Goal: Information Seeking & Learning: Learn about a topic

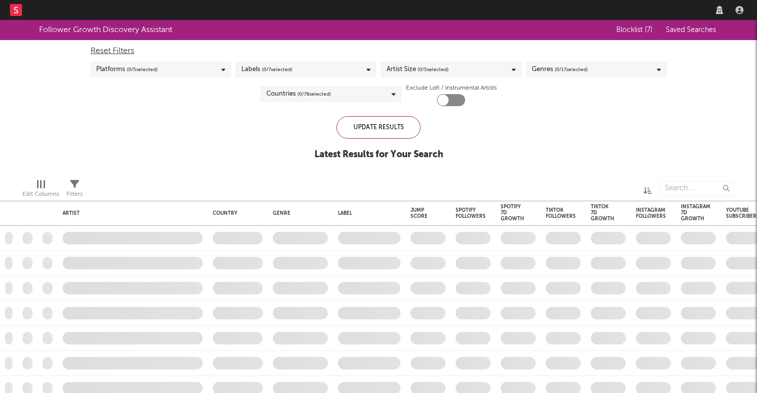
checkbox input "true"
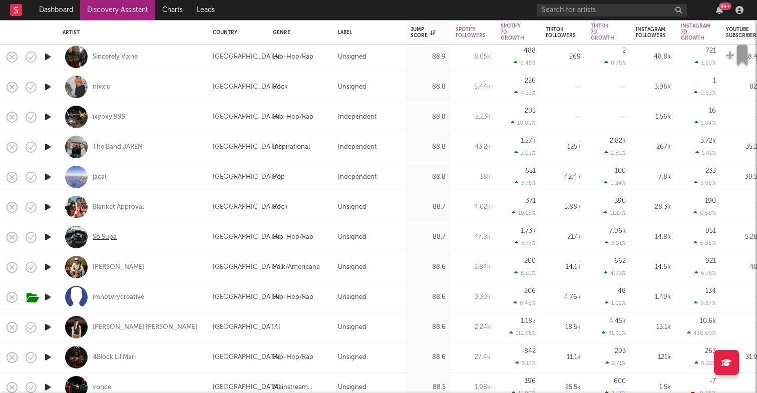
click at [109, 234] on div "So Supa" at bounding box center [105, 237] width 24 height 9
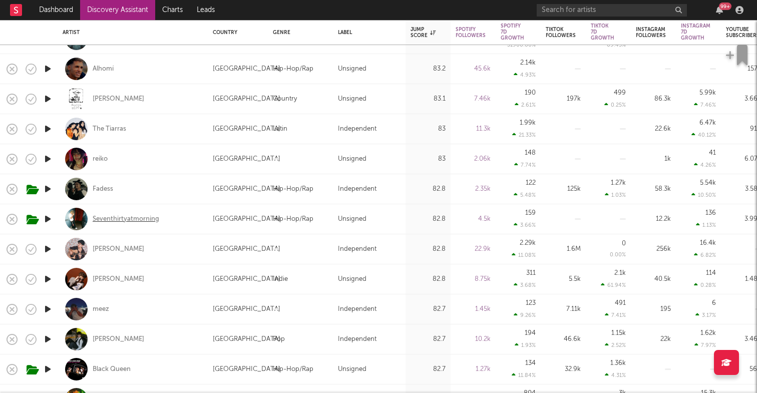
click at [158, 220] on div "Seventhirtyatmorning" at bounding box center [126, 219] width 67 height 9
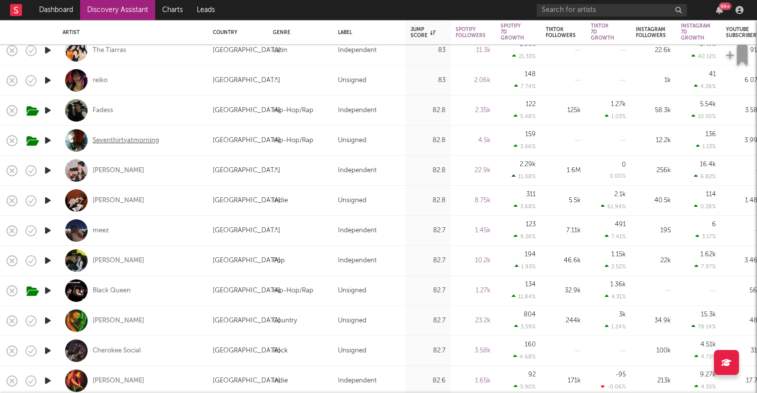
click at [135, 142] on div "Seventhirtyatmorning" at bounding box center [126, 140] width 67 height 9
click at [648, 5] on input "text" at bounding box center [611, 10] width 150 height 13
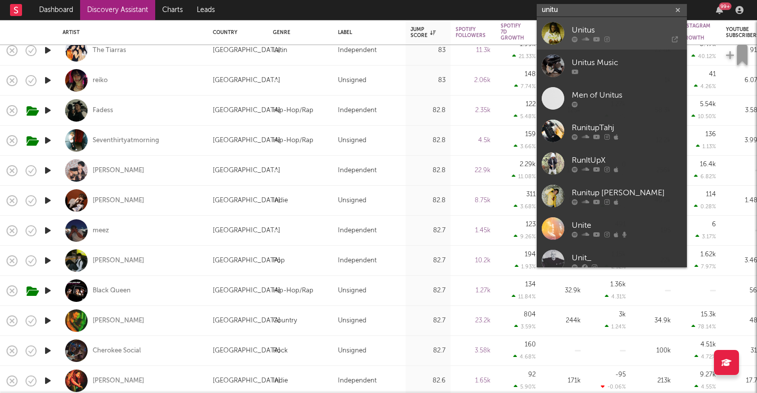
type input "unitu"
click at [628, 27] on div "Unitus" at bounding box center [626, 30] width 110 height 12
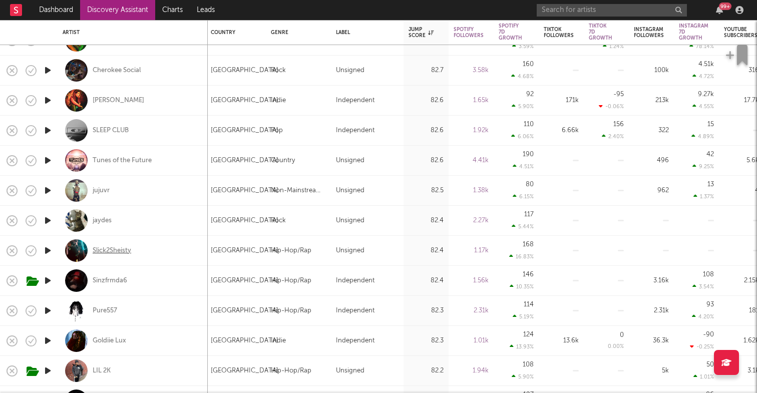
click at [127, 250] on div "Slick2Sheisty" at bounding box center [112, 250] width 39 height 9
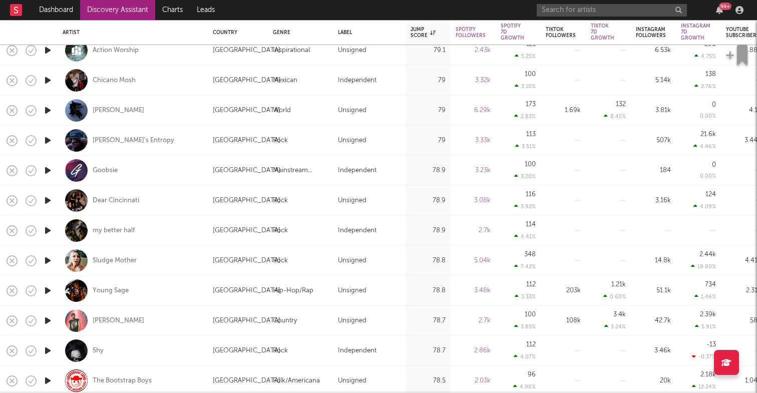
click at [51, 289] on icon "button" at bounding box center [48, 290] width 11 height 13
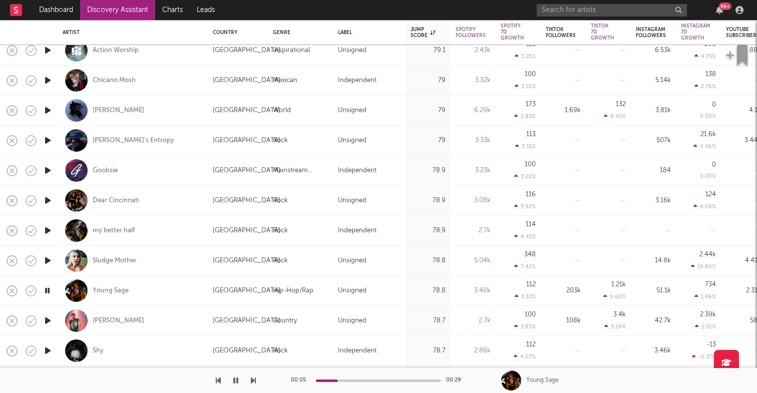
click at [51, 289] on icon "button" at bounding box center [48, 290] width 10 height 13
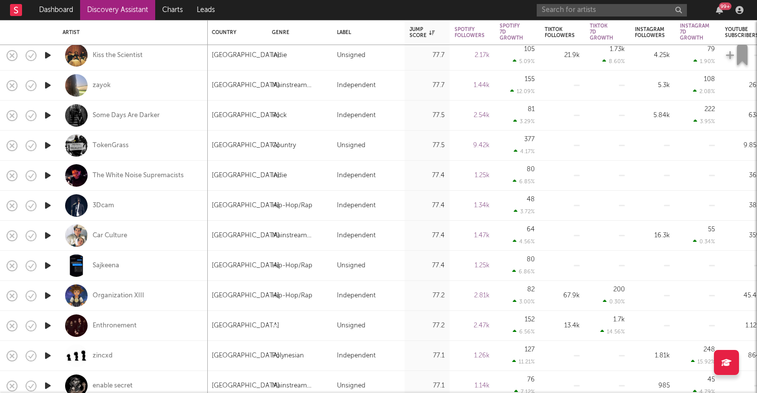
click at [50, 204] on icon "button" at bounding box center [48, 205] width 11 height 13
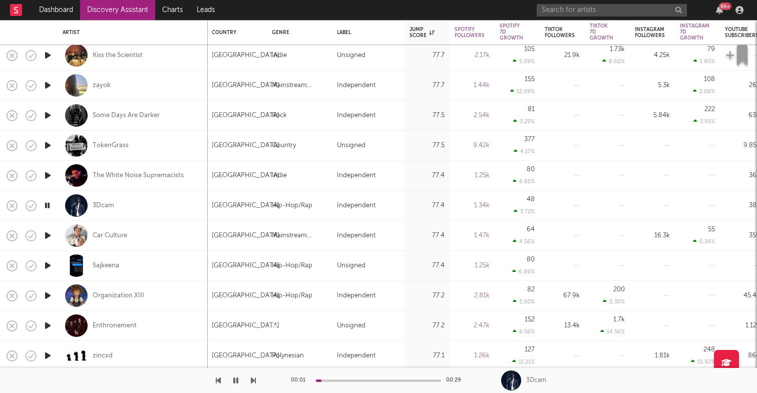
click at [50, 204] on icon "button" at bounding box center [48, 205] width 10 height 13
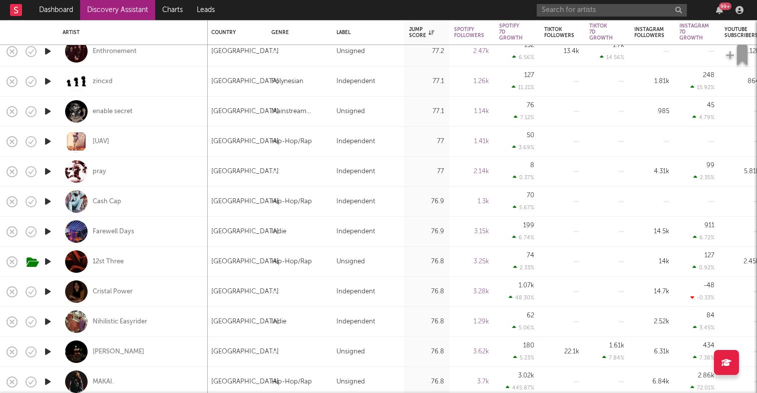
click at [50, 260] on icon "button" at bounding box center [48, 261] width 11 height 13
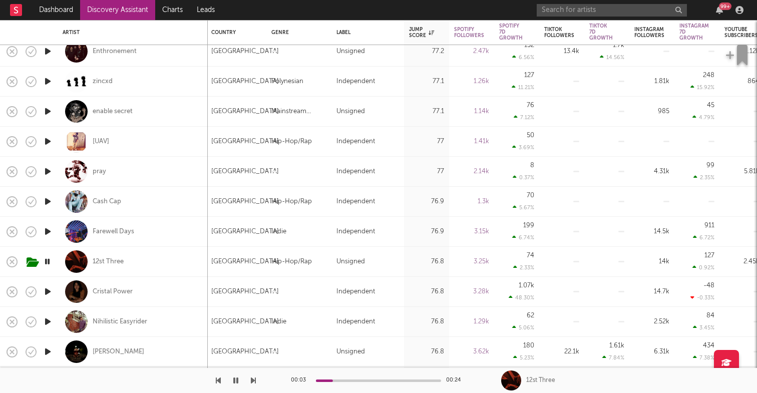
click at [47, 262] on icon "button" at bounding box center [48, 261] width 10 height 13
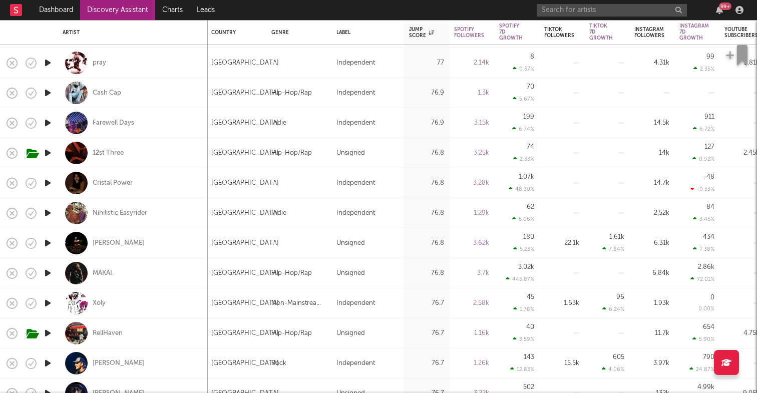
click at [52, 271] on icon "button" at bounding box center [48, 273] width 11 height 13
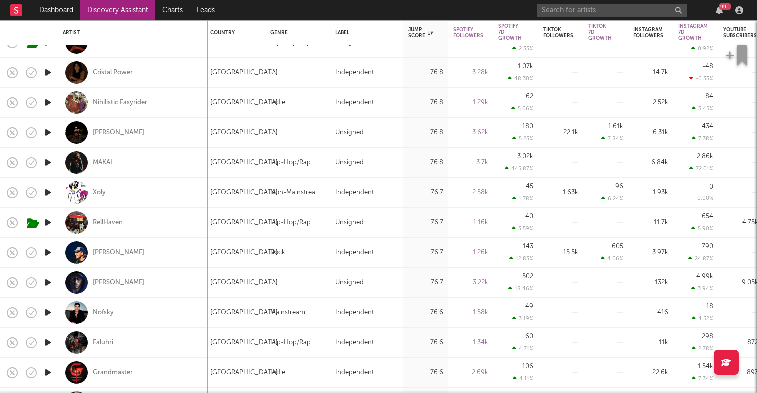
click at [98, 159] on div "MAKAI." at bounding box center [103, 162] width 21 height 9
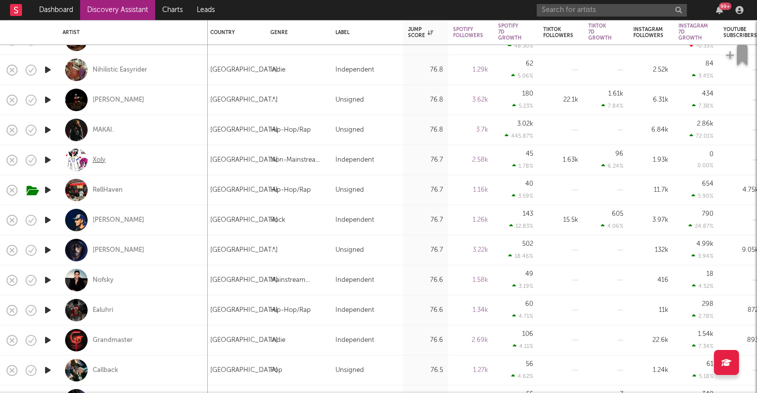
click at [102, 161] on div "Xoly" at bounding box center [99, 160] width 13 height 9
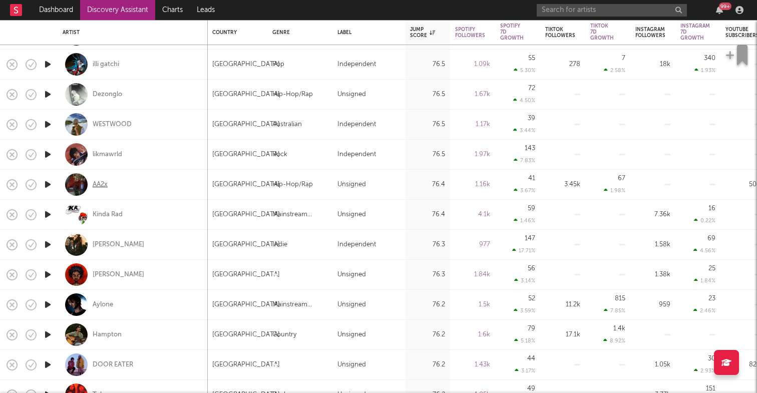
click at [100, 185] on div "AA2x" at bounding box center [100, 184] width 15 height 9
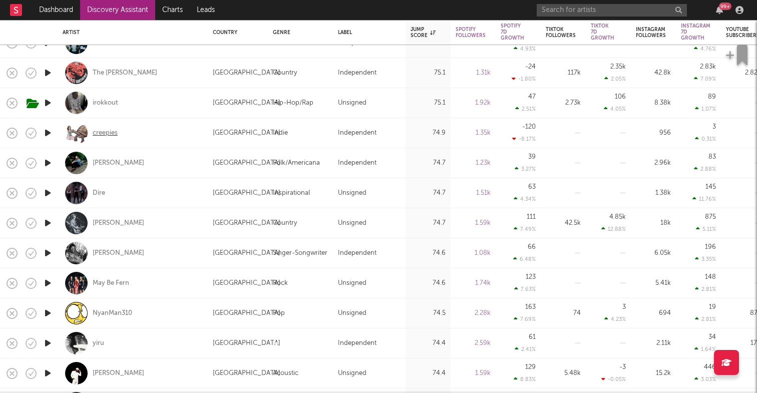
click at [108, 131] on div "creepies" at bounding box center [105, 133] width 25 height 9
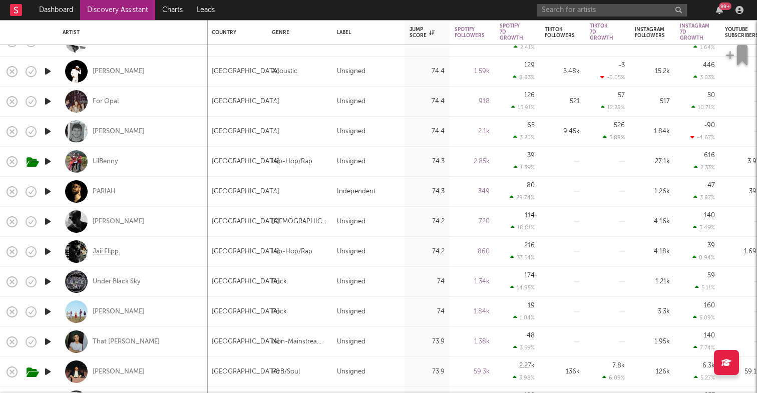
click at [116, 249] on div "Jaii Flipp" at bounding box center [106, 251] width 26 height 9
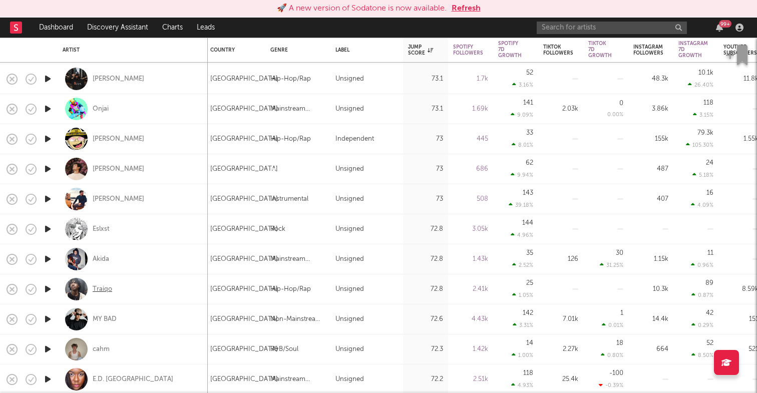
click at [108, 290] on div "Traiqo" at bounding box center [103, 289] width 20 height 9
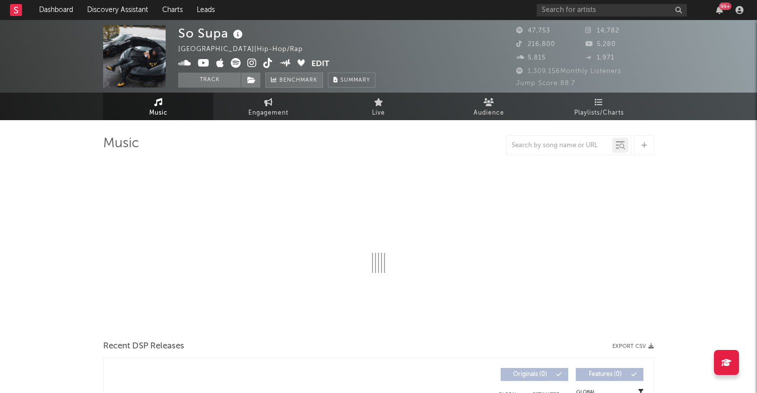
select select "6m"
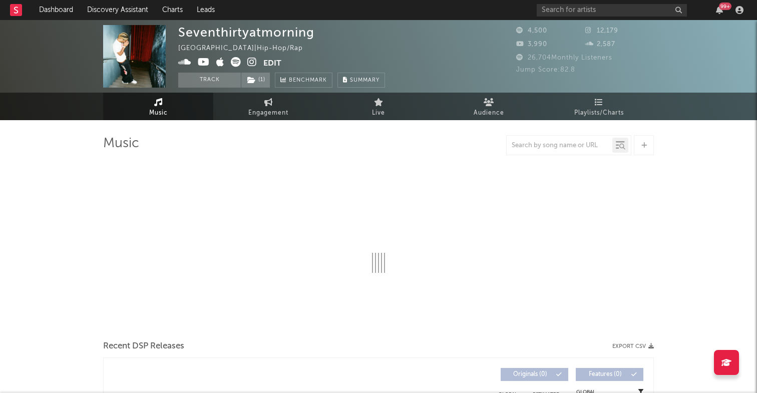
select select "1w"
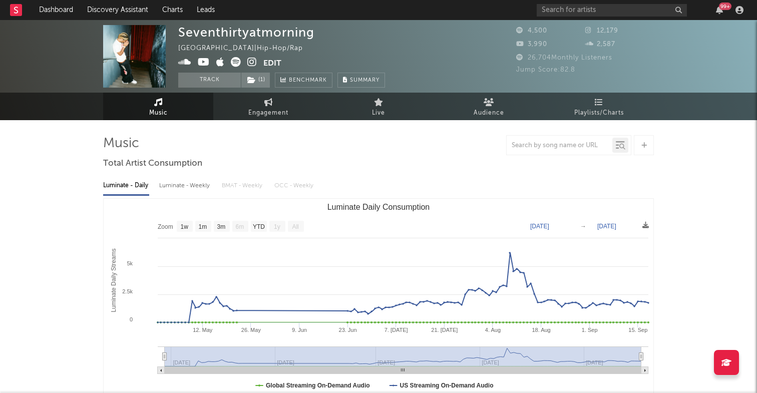
click at [236, 63] on icon at bounding box center [236, 62] width 10 height 10
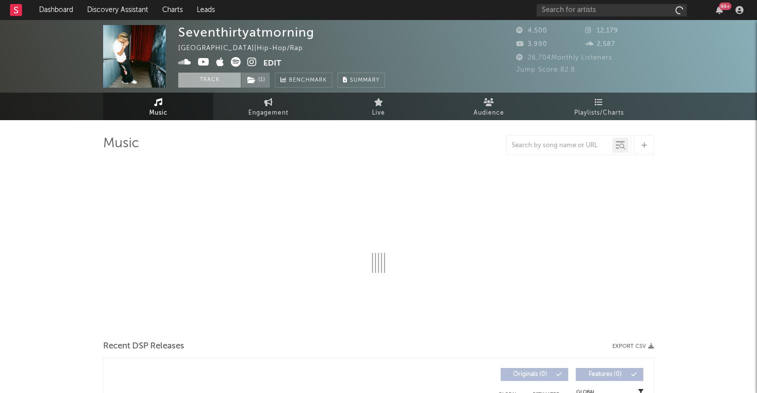
select select "1w"
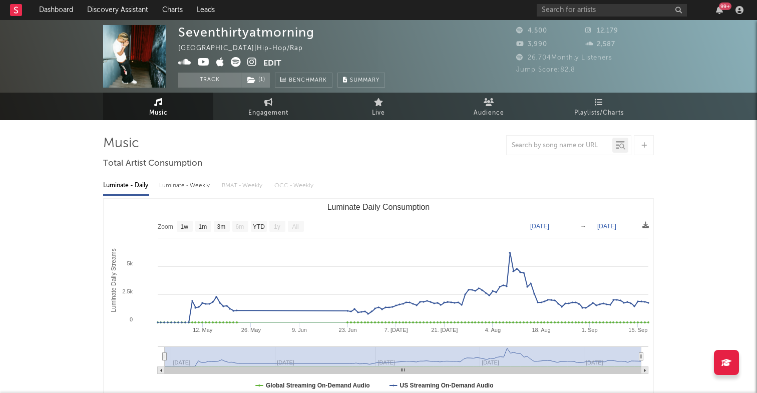
click at [186, 64] on icon at bounding box center [184, 62] width 13 height 10
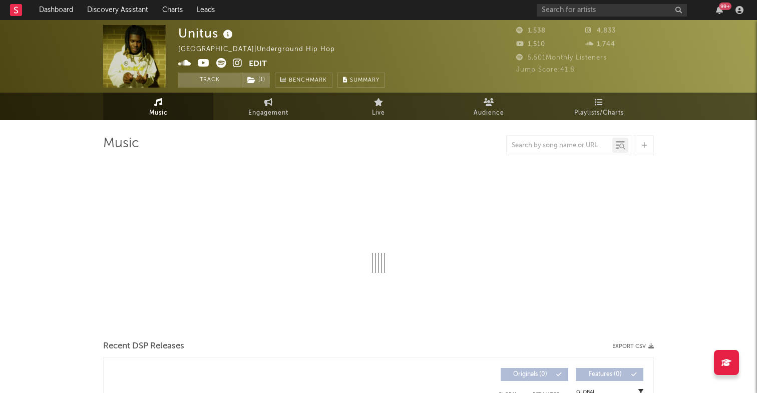
select select "6m"
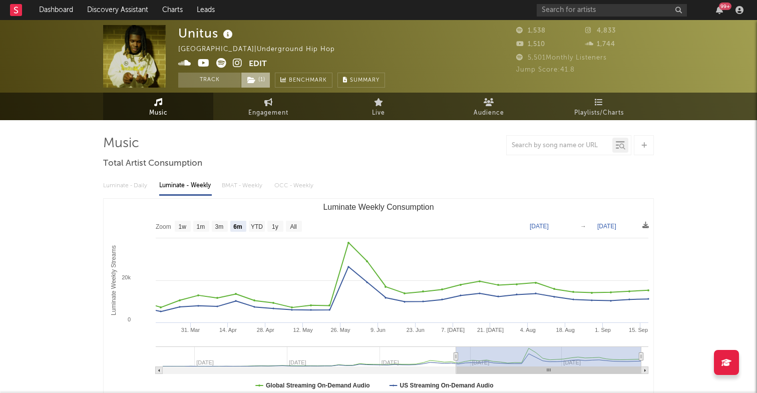
click at [256, 80] on span "( 1 )" at bounding box center [256, 80] width 30 height 15
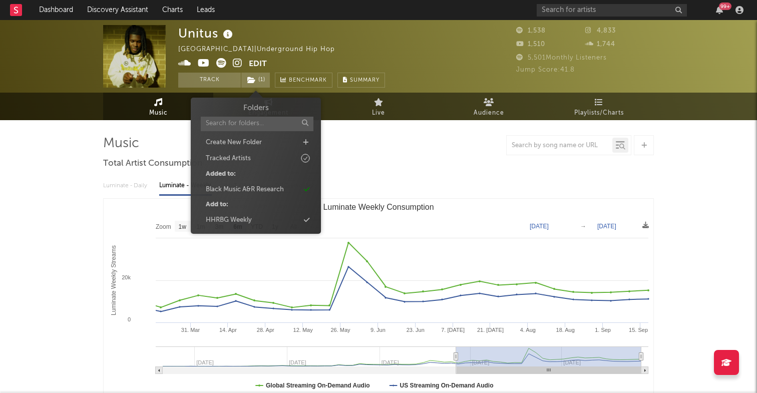
click at [292, 57] on div "Unitus United States | Underground Hip Hop Edit Track ( 1 ) Benchmark Summary" at bounding box center [281, 56] width 207 height 63
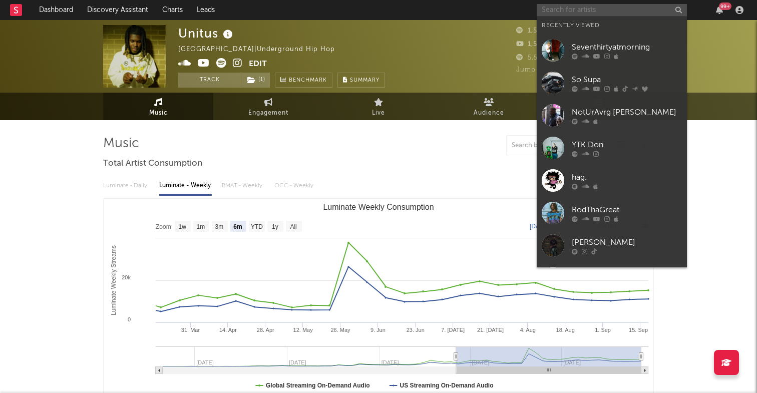
click at [586, 13] on input "text" at bounding box center [611, 10] width 150 height 13
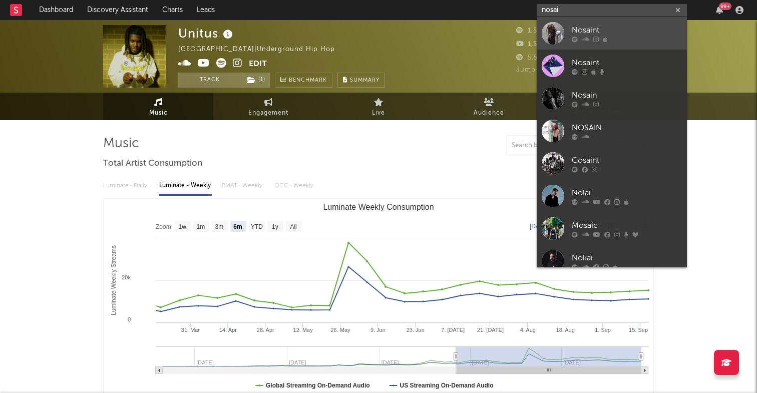
type input "nosai"
click at [627, 33] on div "Nosaint" at bounding box center [626, 30] width 110 height 12
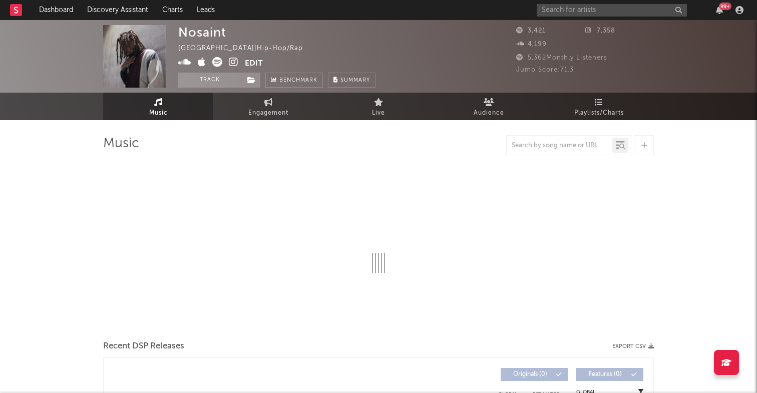
select select "6m"
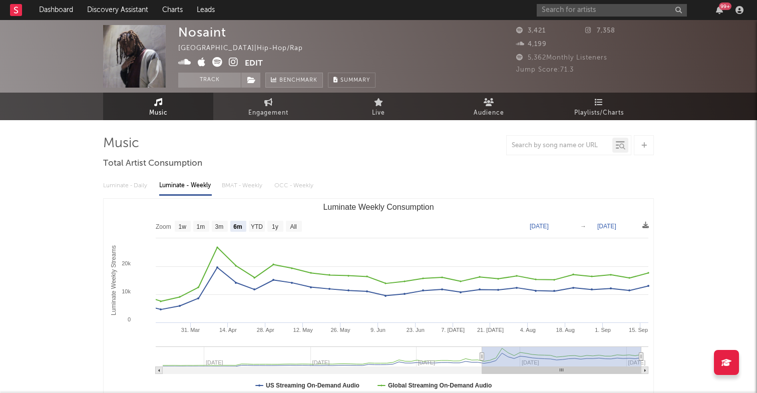
click at [294, 80] on span "Benchmark" at bounding box center [298, 81] width 38 height 12
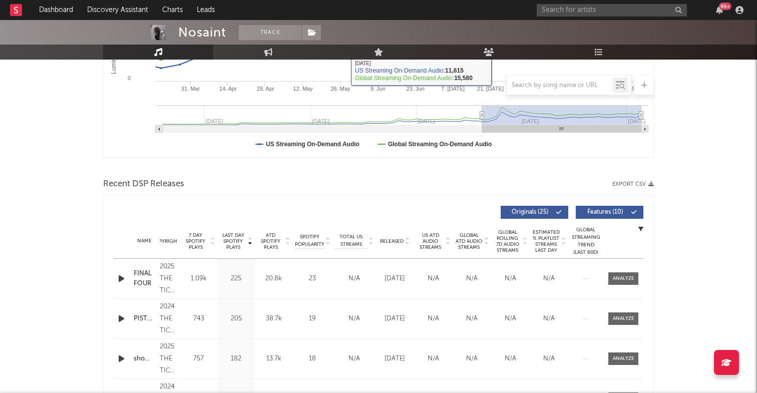
scroll to position [370, 0]
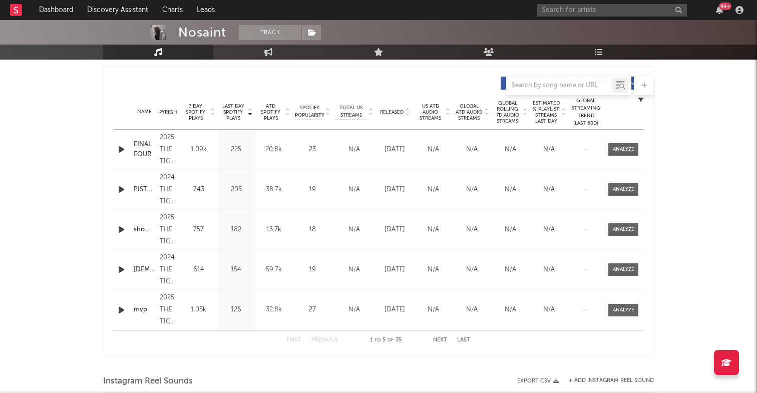
click at [148, 150] on div "FINAL FOUR" at bounding box center [144, 150] width 21 height 20
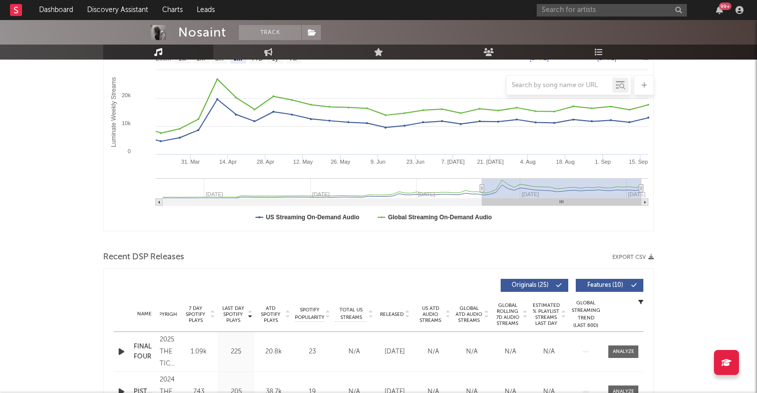
scroll to position [0, 0]
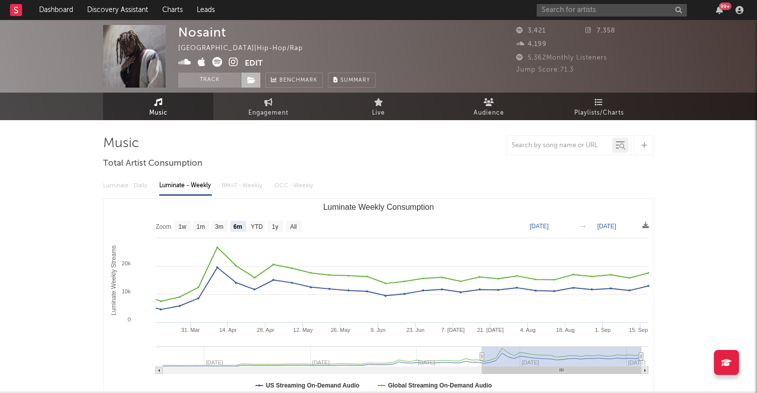
click at [256, 82] on span at bounding box center [251, 80] width 20 height 15
click at [601, 110] on span "Playlists/Charts" at bounding box center [599, 113] width 50 height 12
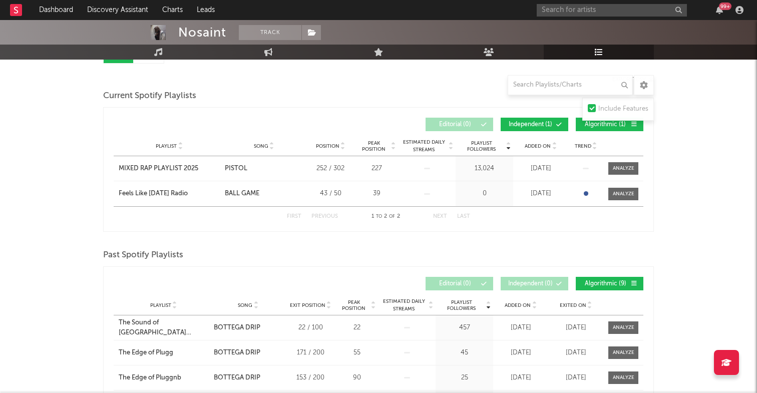
scroll to position [78, 0]
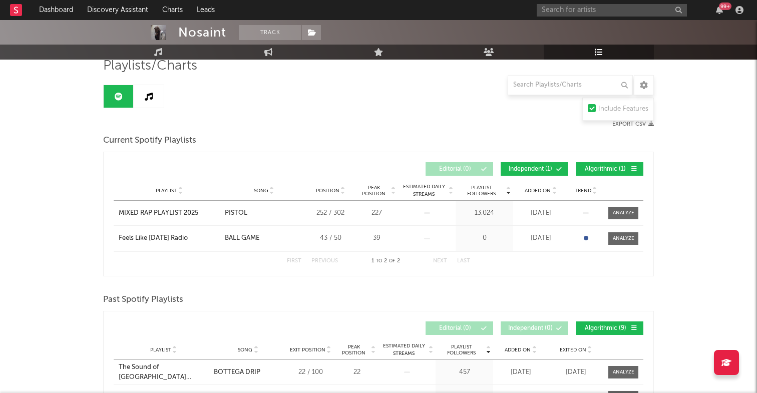
click at [536, 169] on span "Independent ( 1 )" at bounding box center [530, 169] width 46 height 6
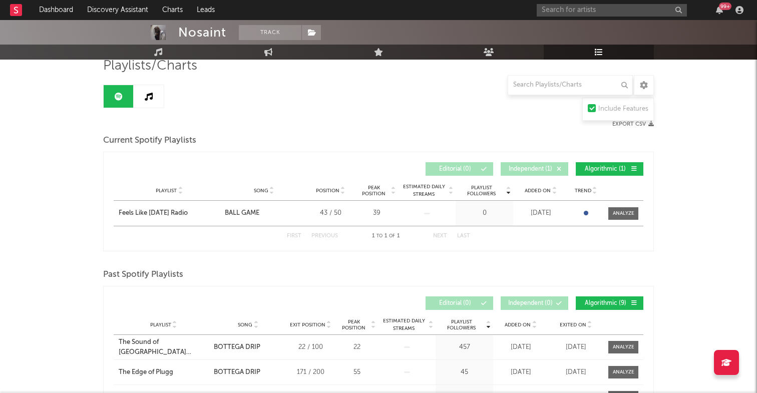
click at [536, 169] on span "Independent ( 1 )" at bounding box center [530, 169] width 46 height 6
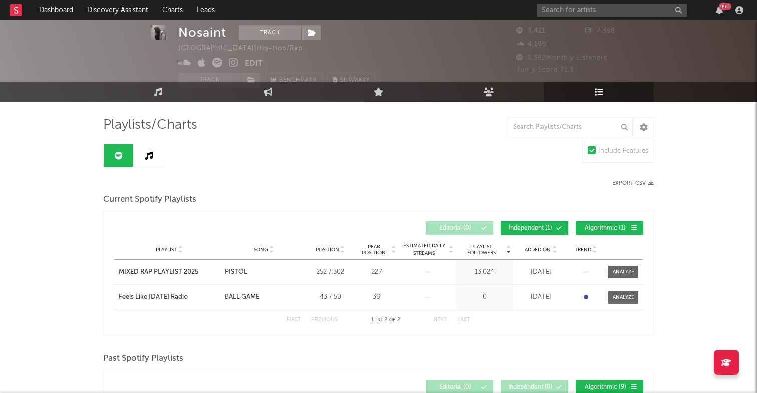
scroll to position [0, 0]
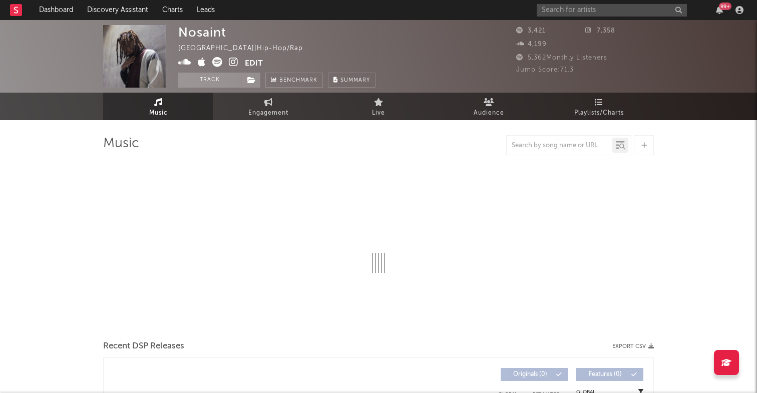
select select "6m"
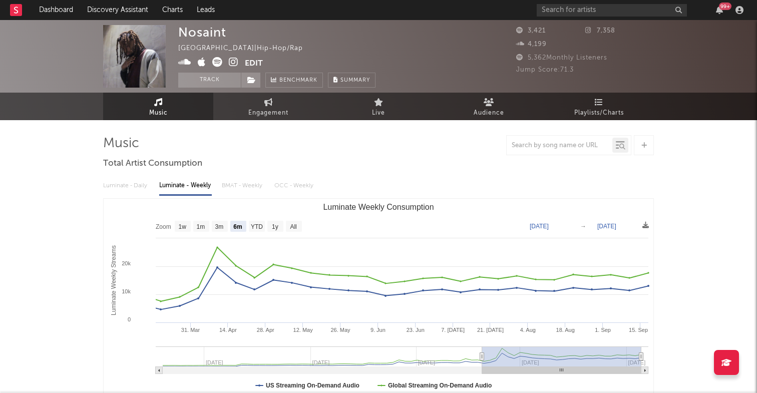
select select "6m"
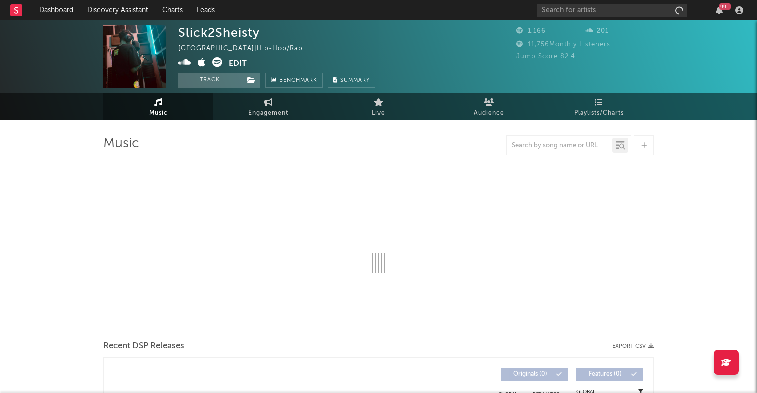
select select "1w"
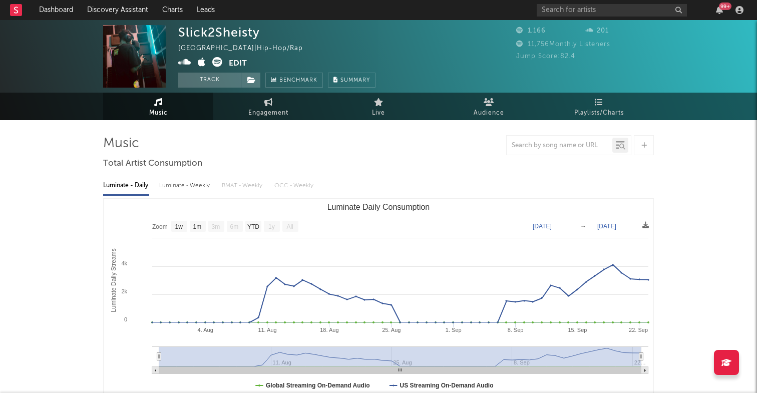
click at [188, 63] on icon at bounding box center [184, 62] width 13 height 10
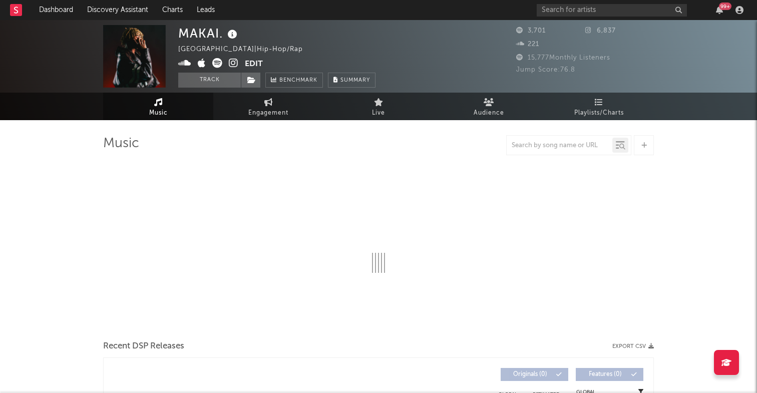
select select "1w"
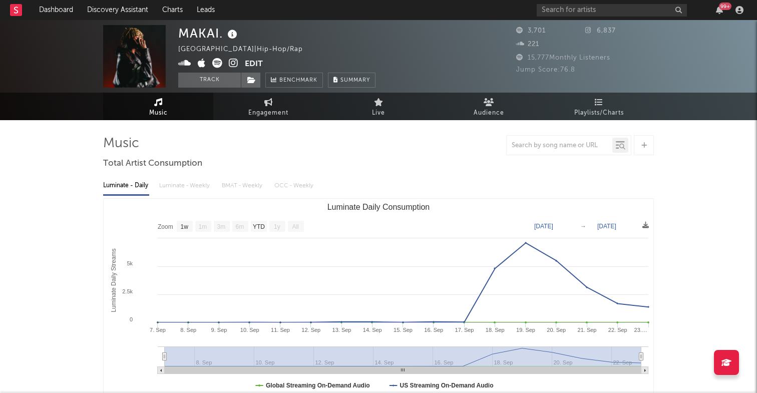
click at [219, 63] on icon at bounding box center [217, 63] width 10 height 10
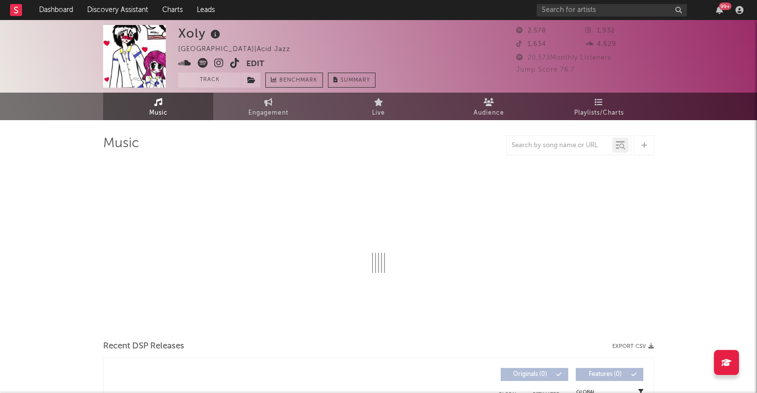
select select "1w"
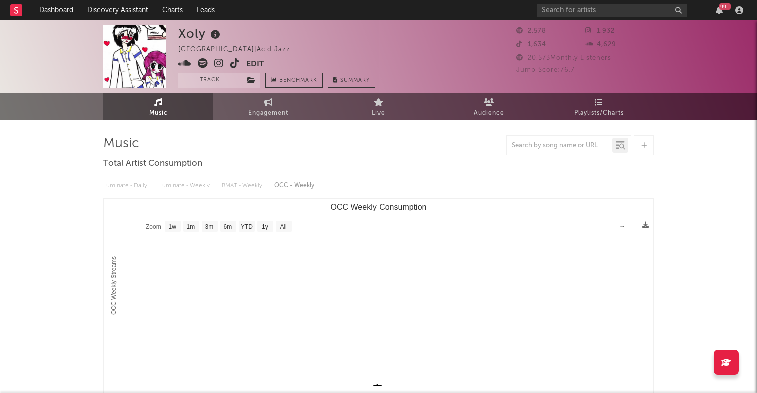
click at [184, 64] on icon at bounding box center [184, 63] width 13 height 10
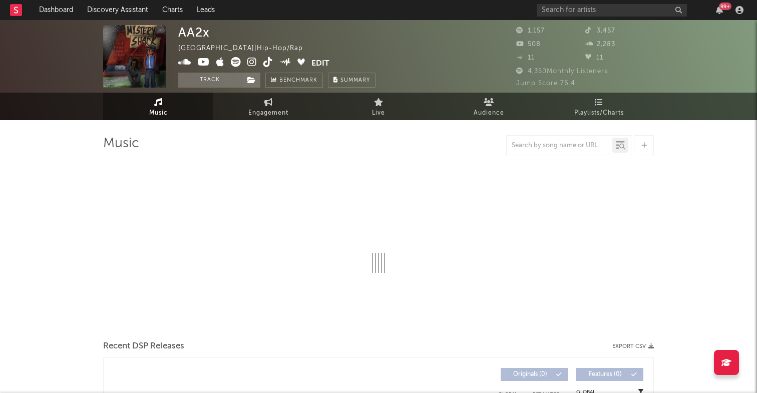
select select "1w"
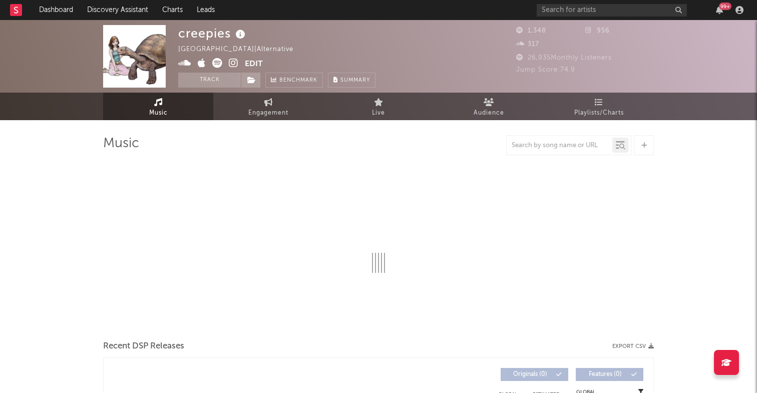
select select "1w"
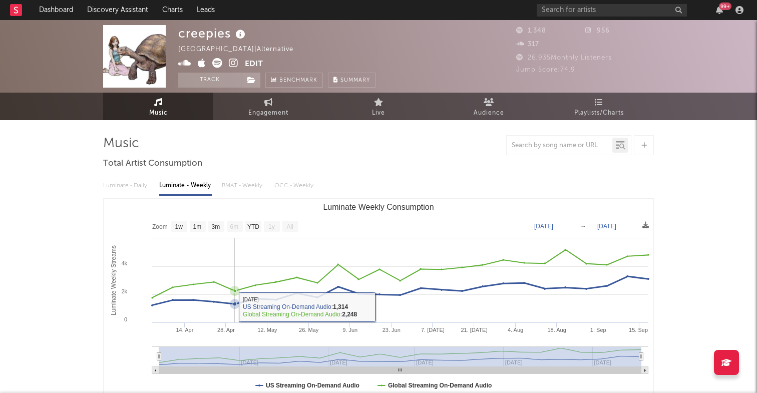
scroll to position [179, 0]
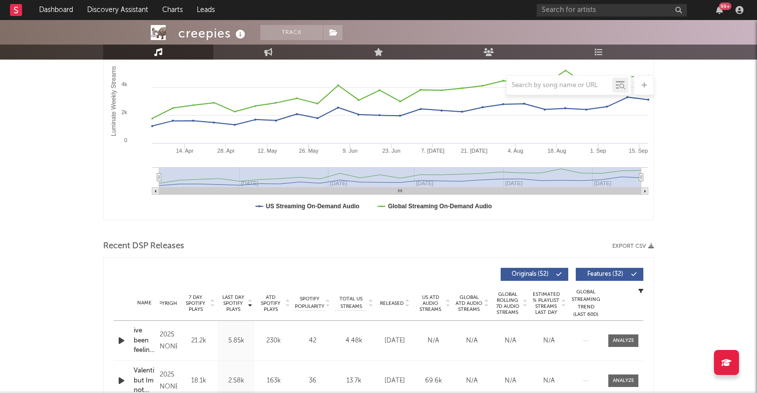
click at [118, 340] on icon "button" at bounding box center [121, 340] width 11 height 13
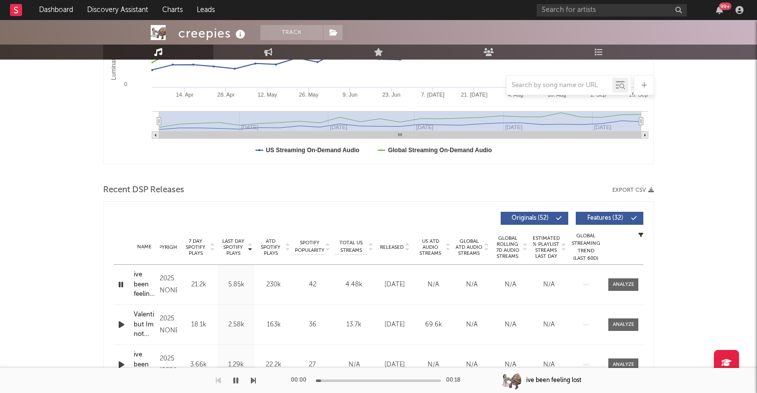
scroll to position [238, 0]
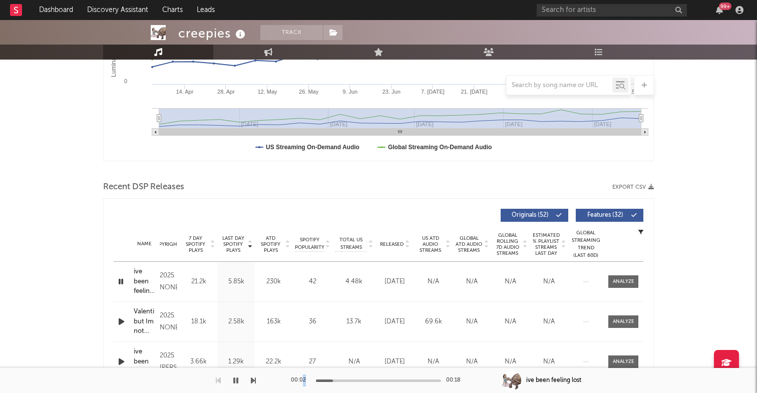
drag, startPoint x: 333, startPoint y: 379, endPoint x: 301, endPoint y: 379, distance: 31.5
click at [301, 379] on div "00:02 00:18" at bounding box center [378, 380] width 175 height 25
click at [316, 380] on div at bounding box center [279, 380] width 125 height 3
click at [316, 380] on div at bounding box center [258, 380] width 125 height 3
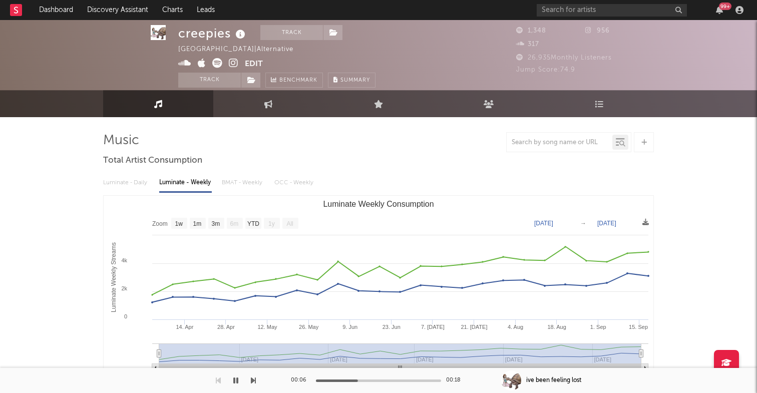
scroll to position [0, 0]
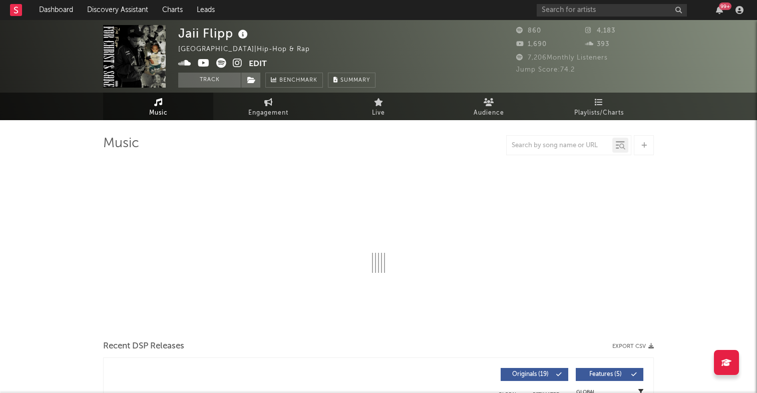
select select "6m"
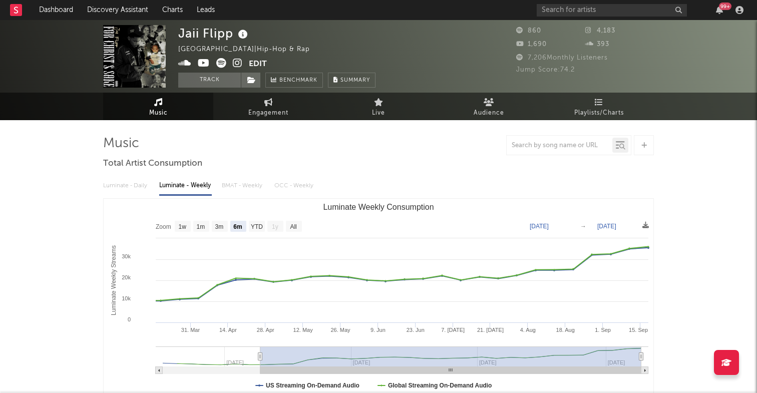
click at [182, 61] on icon at bounding box center [184, 63] width 13 height 10
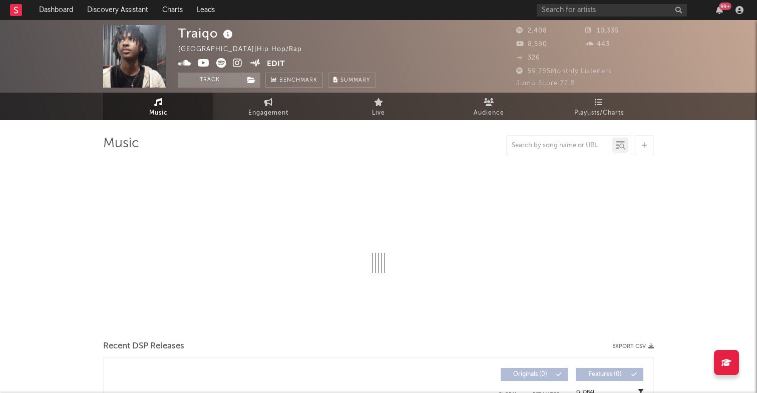
select select "6m"
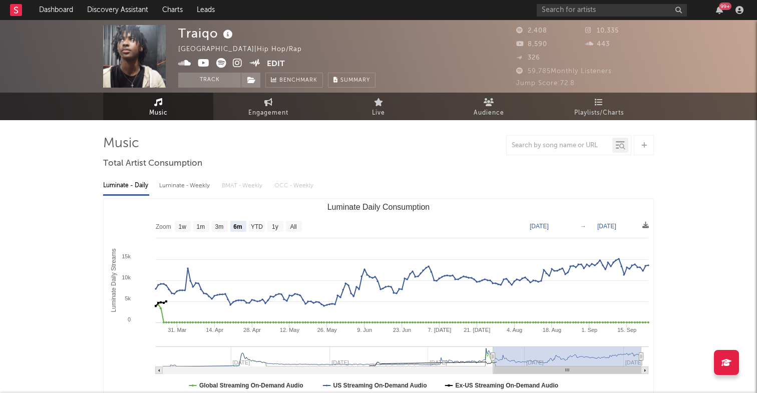
click at [184, 62] on icon at bounding box center [184, 63] width 13 height 10
click at [222, 68] on icon at bounding box center [221, 63] width 10 height 10
